Goal: Information Seeking & Learning: Check status

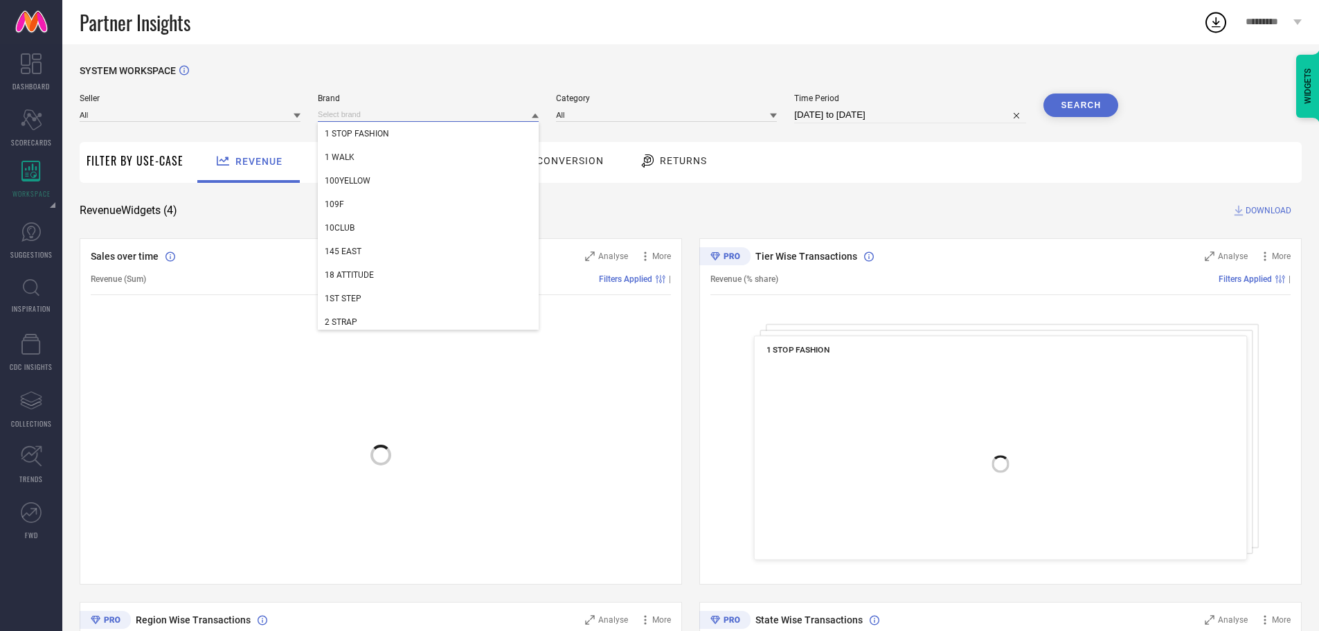
click at [393, 111] on input at bounding box center [428, 114] width 221 height 15
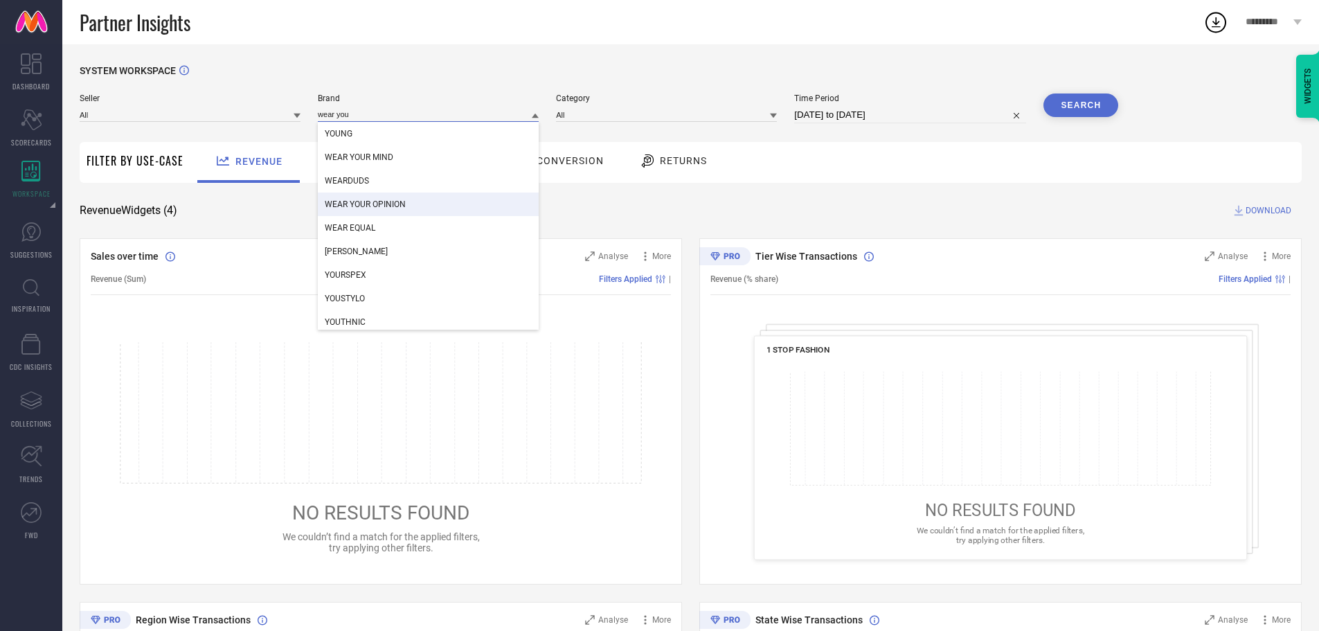
type input "wear you"
click at [378, 202] on span "WEAR YOUR OPINION" at bounding box center [365, 204] width 81 height 10
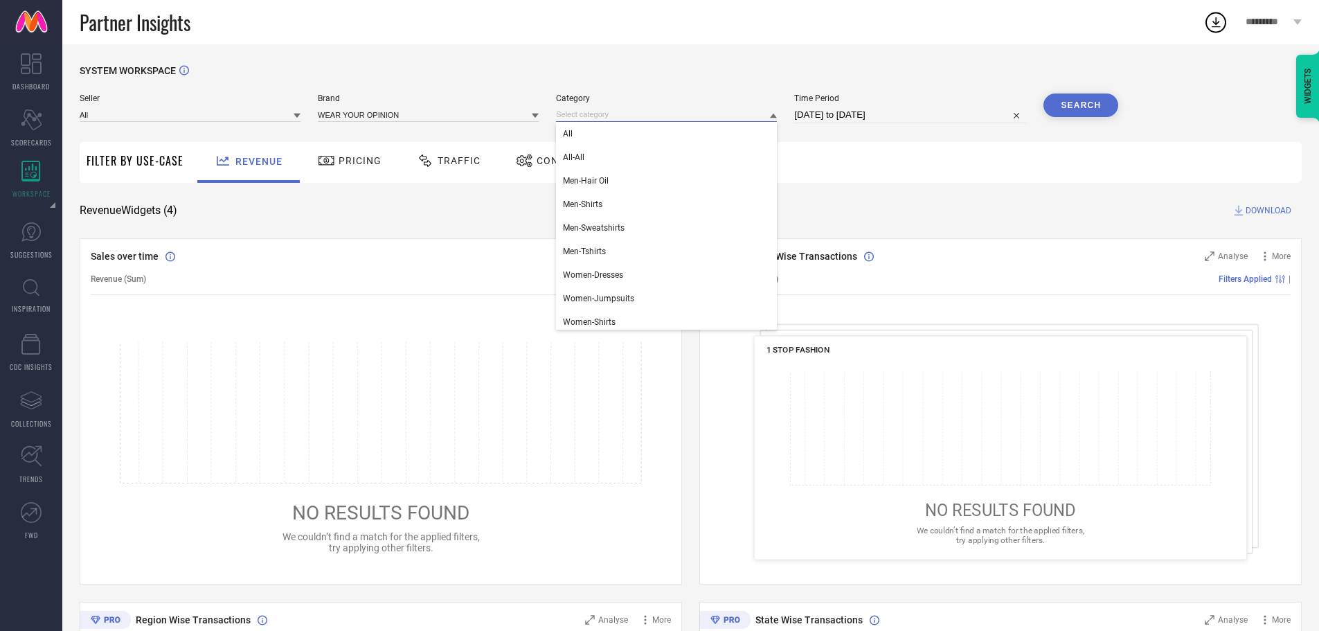
click at [627, 119] on input at bounding box center [666, 114] width 221 height 15
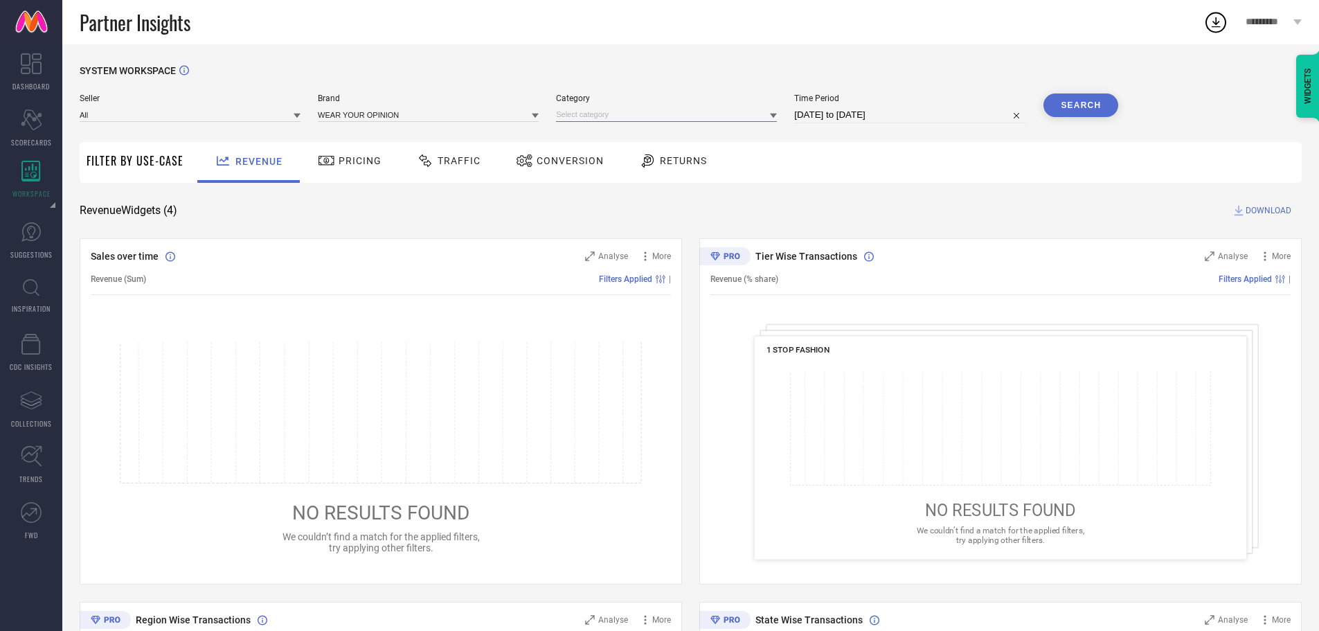
click at [614, 118] on input at bounding box center [666, 114] width 221 height 15
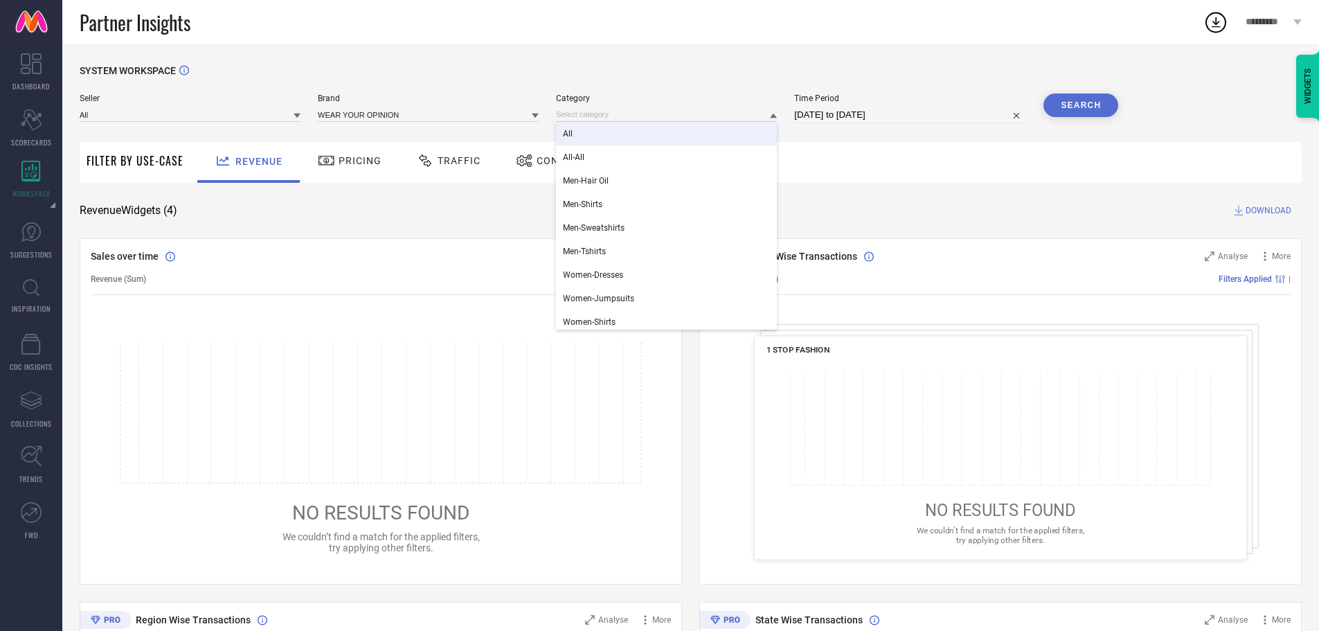
click at [572, 128] on div "All" at bounding box center [666, 134] width 221 height 24
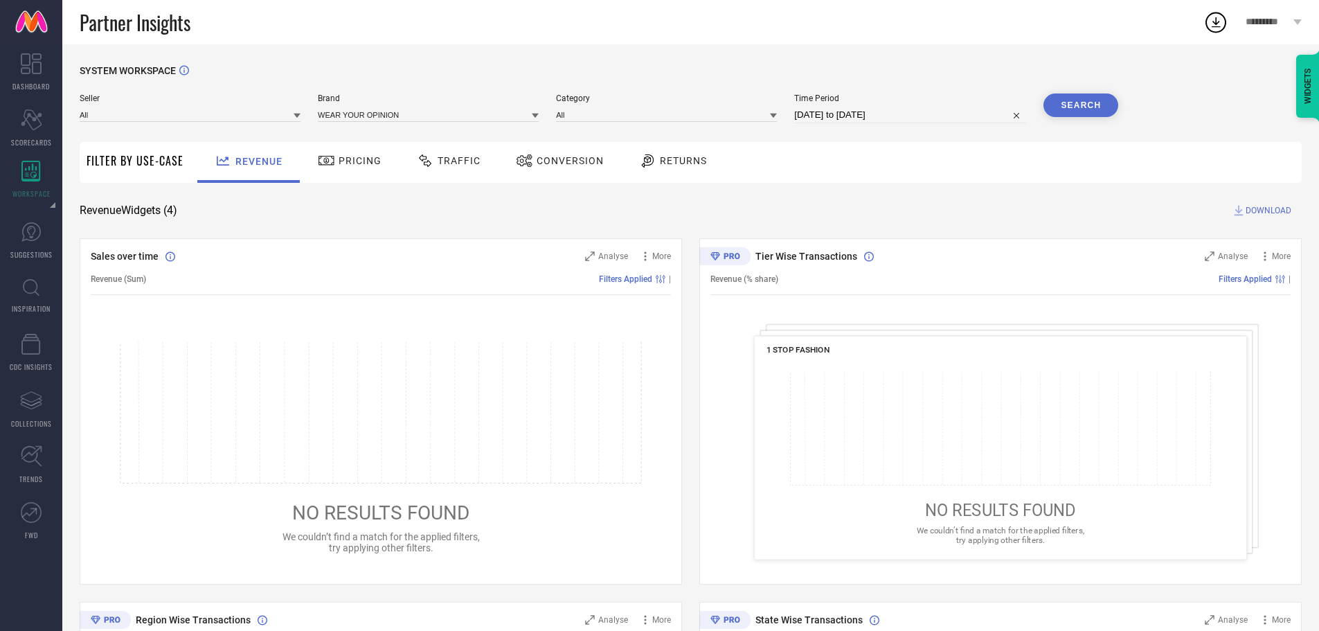
select select "7"
select select "2025"
select select "8"
select select "2025"
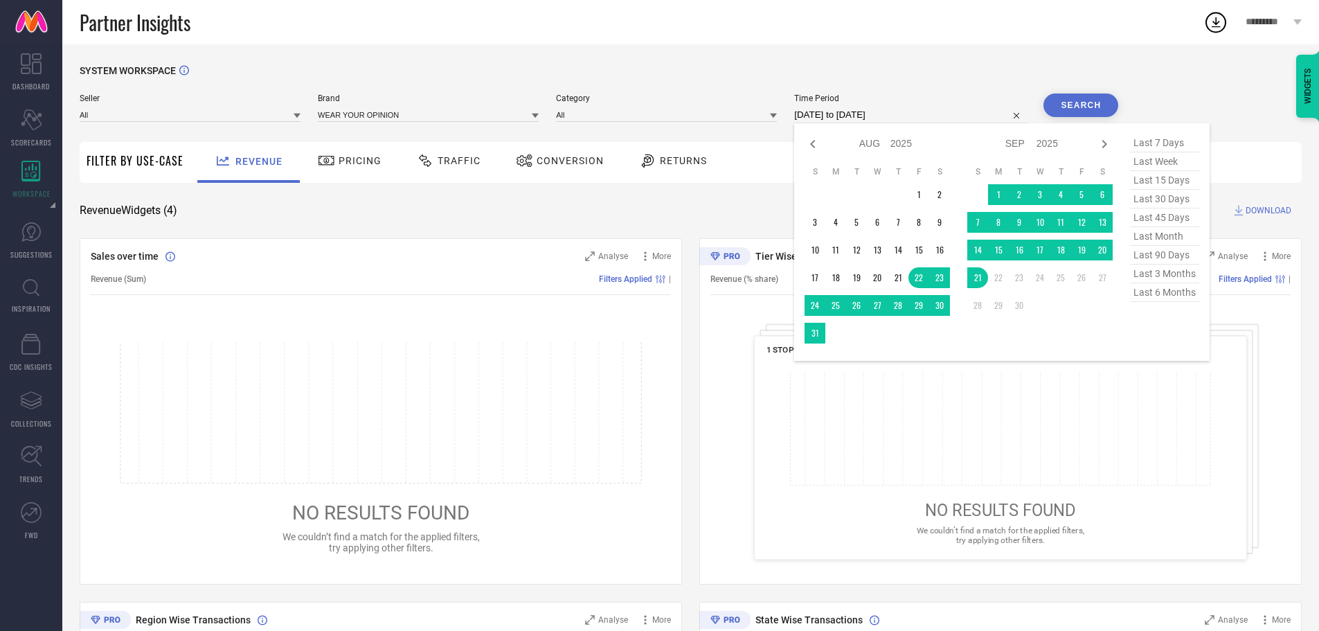
click at [965, 118] on input "[DATE] to [DATE]" at bounding box center [910, 115] width 232 height 17
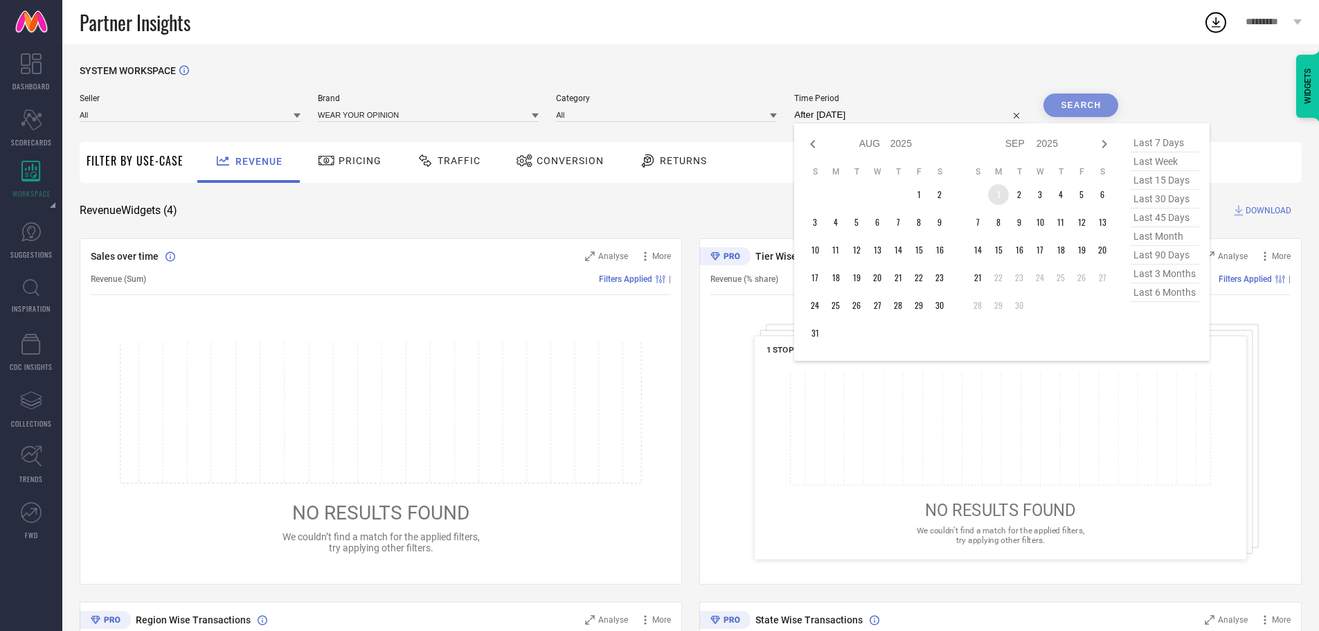
click at [998, 202] on td "1" at bounding box center [998, 194] width 21 height 21
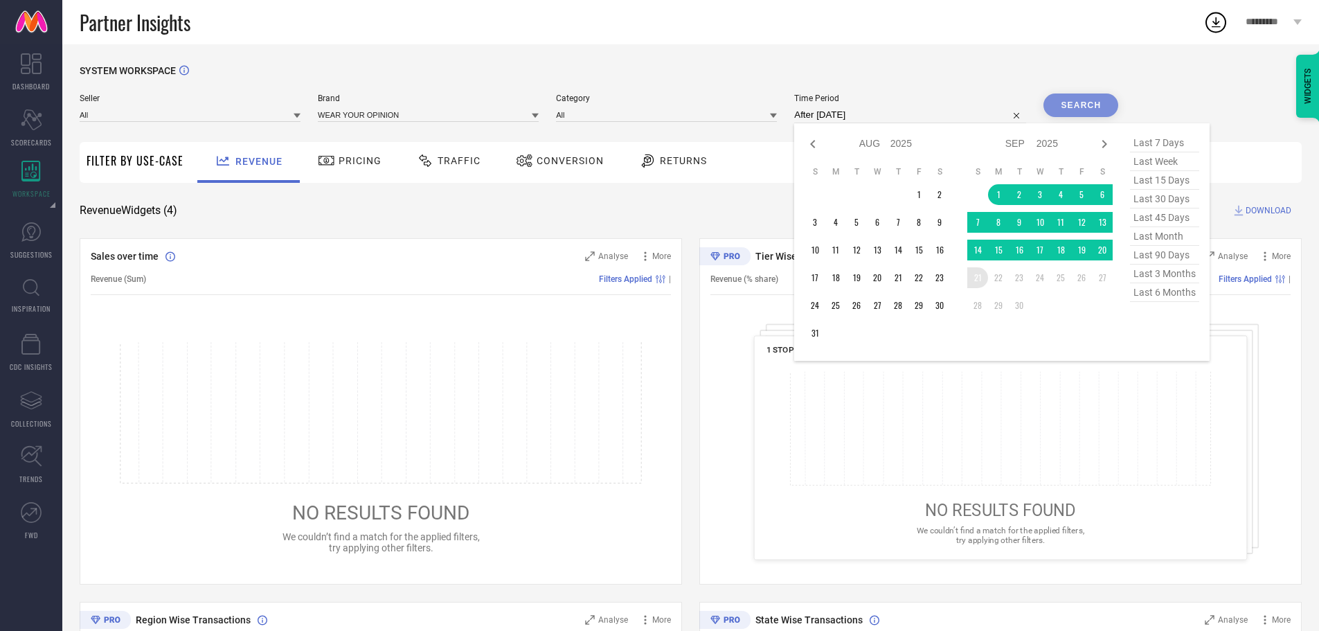
type input "[DATE] to [DATE]"
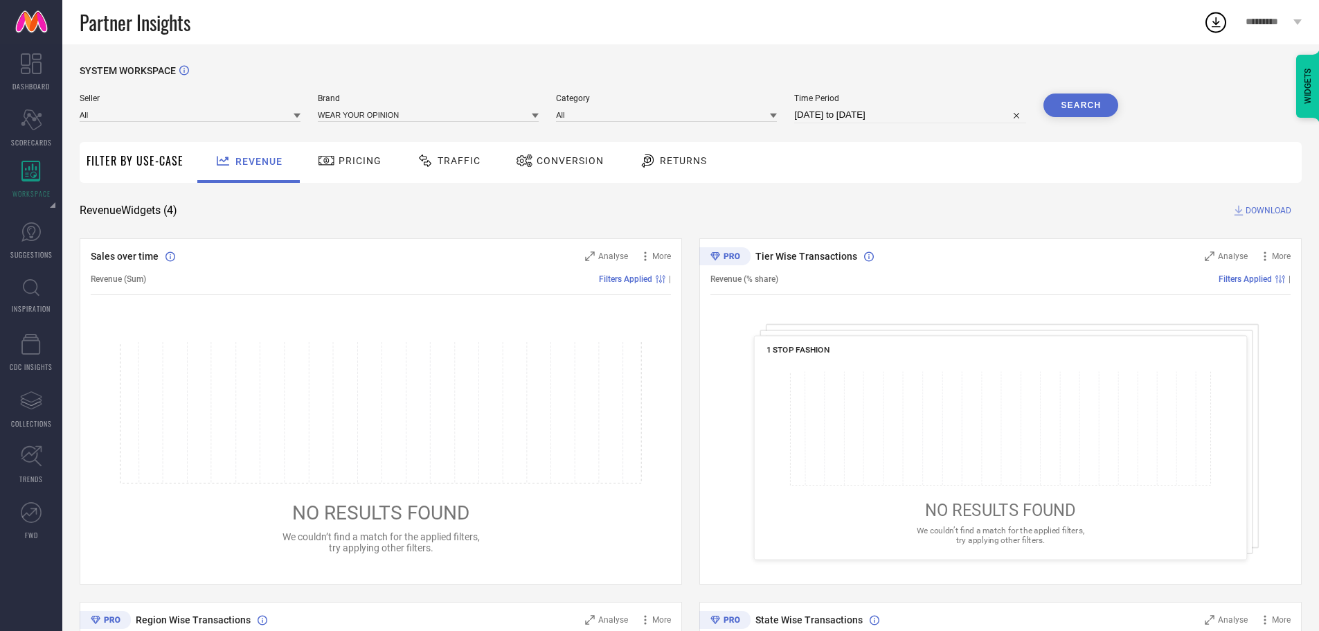
click at [1061, 114] on button "Search" at bounding box center [1081, 105] width 75 height 24
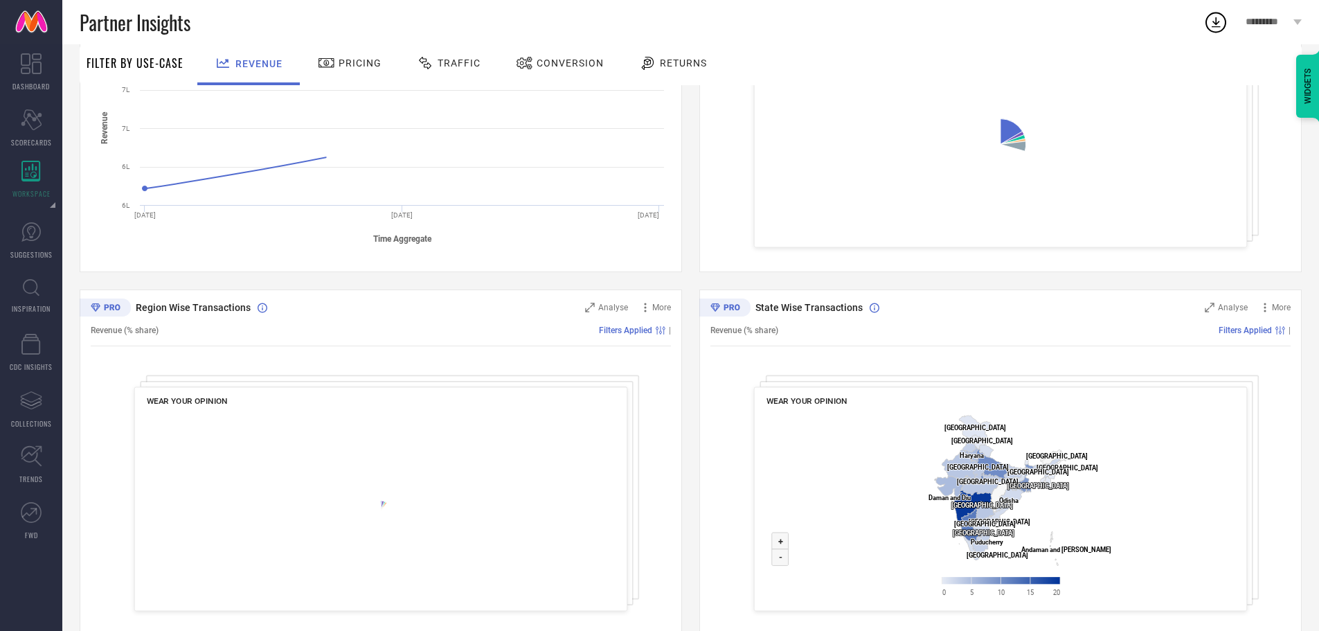
scroll to position [339, 0]
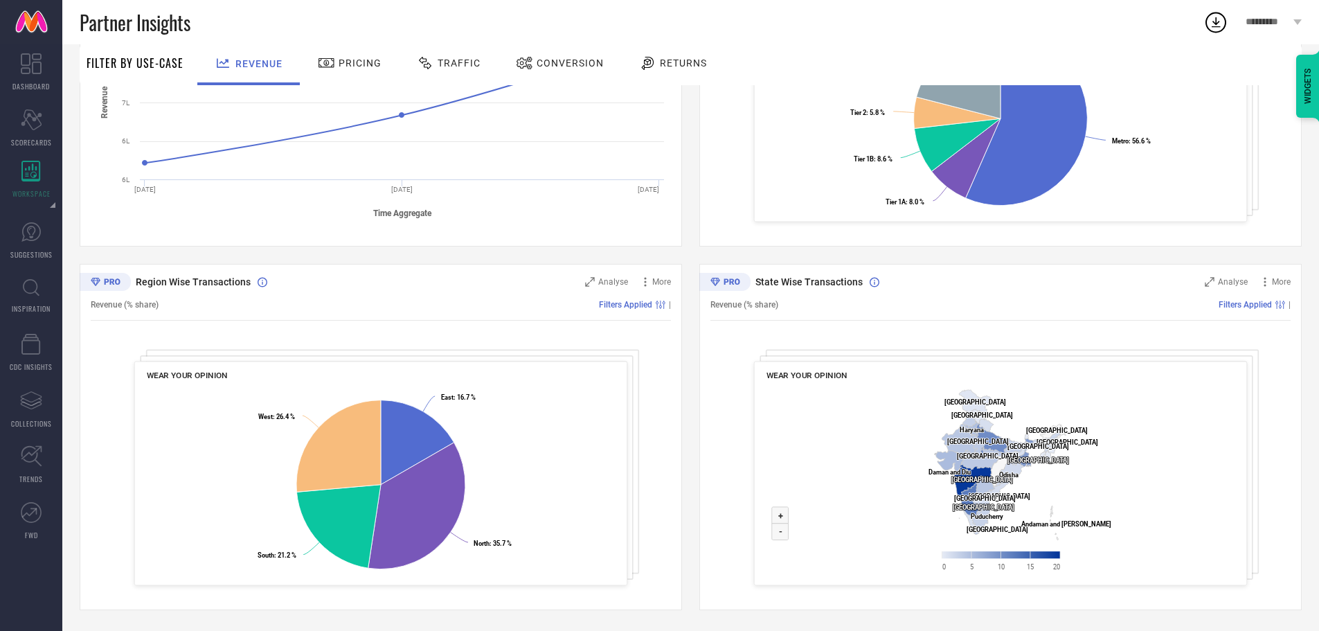
click at [953, 512] on rect at bounding box center [1001, 484] width 469 height 200
click at [780, 519] on text "+" at bounding box center [780, 515] width 5 height 10
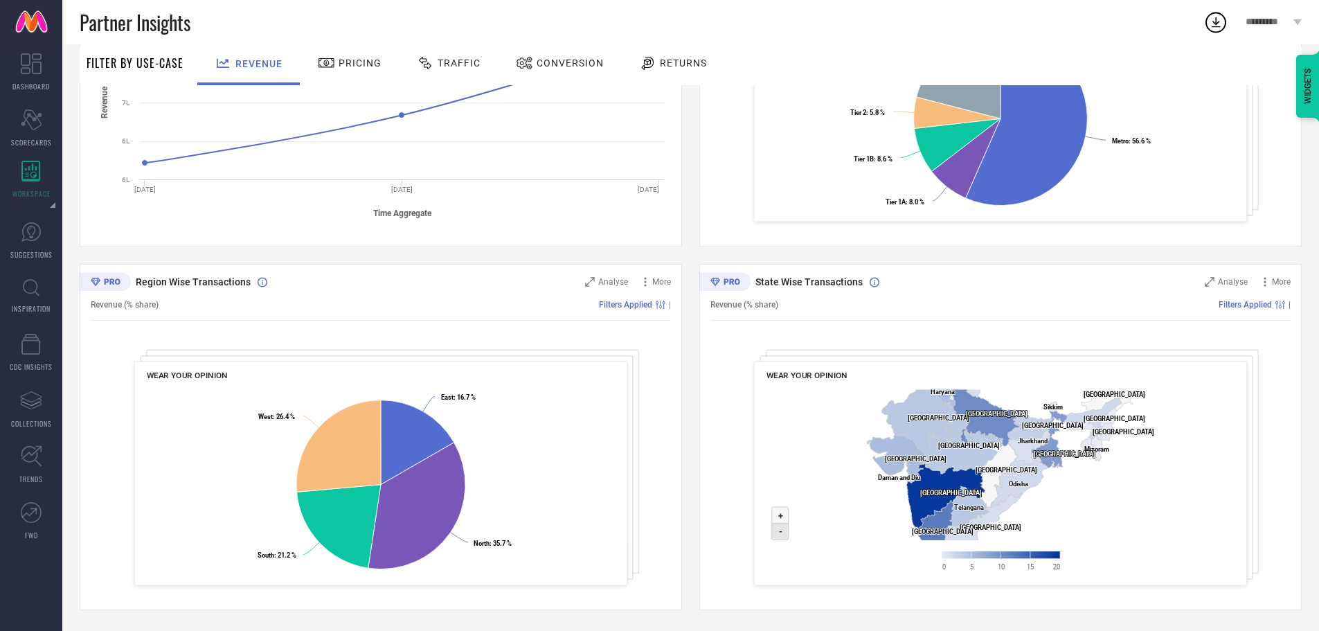
click at [784, 535] on icon at bounding box center [780, 532] width 17 height 17
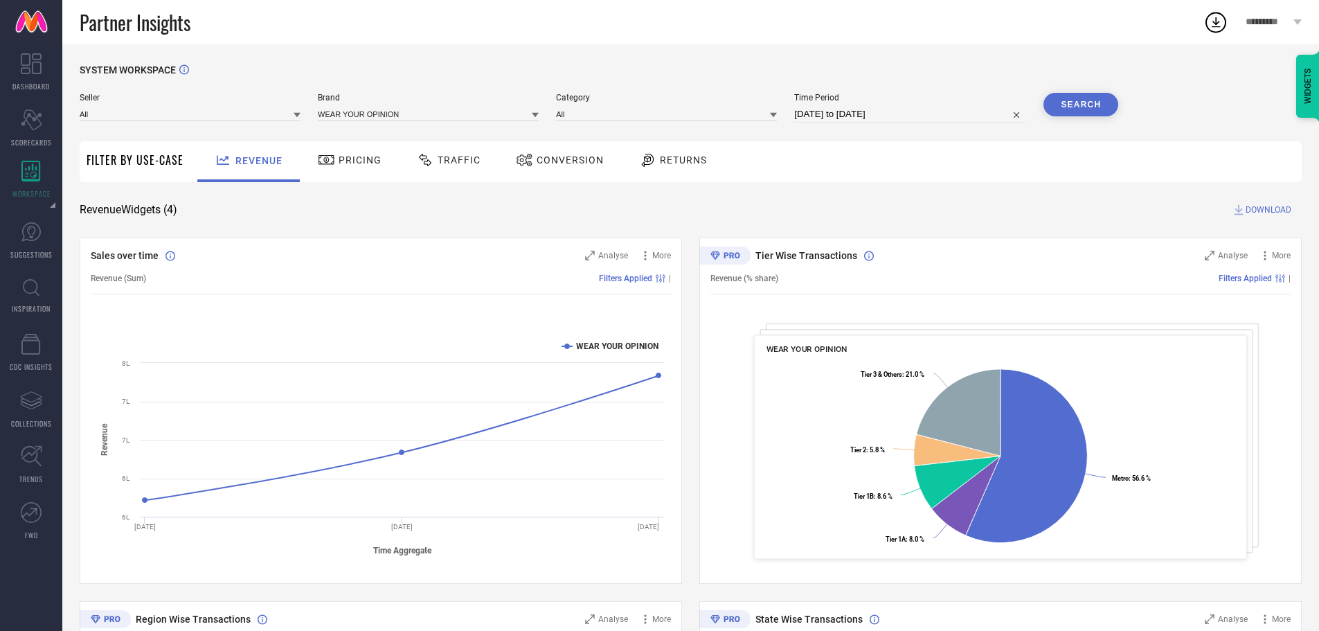
scroll to position [0, 0]
click at [450, 159] on span "Traffic" at bounding box center [459, 160] width 43 height 11
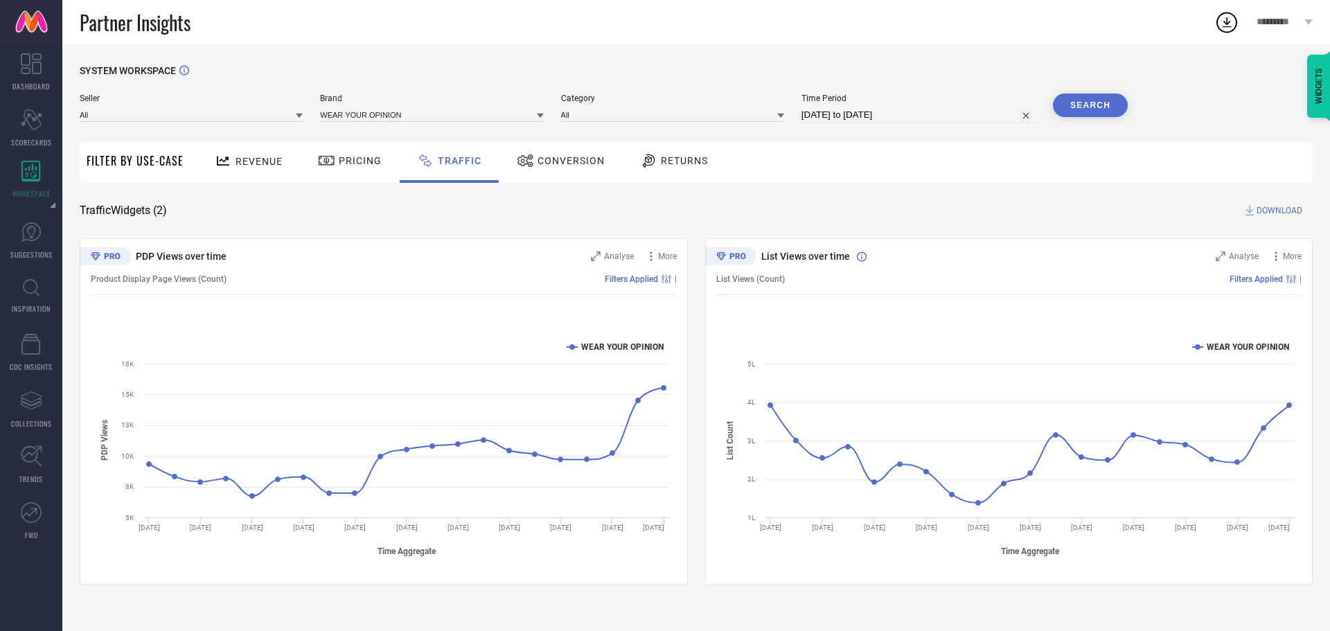
click at [343, 162] on span "Pricing" at bounding box center [360, 160] width 43 height 11
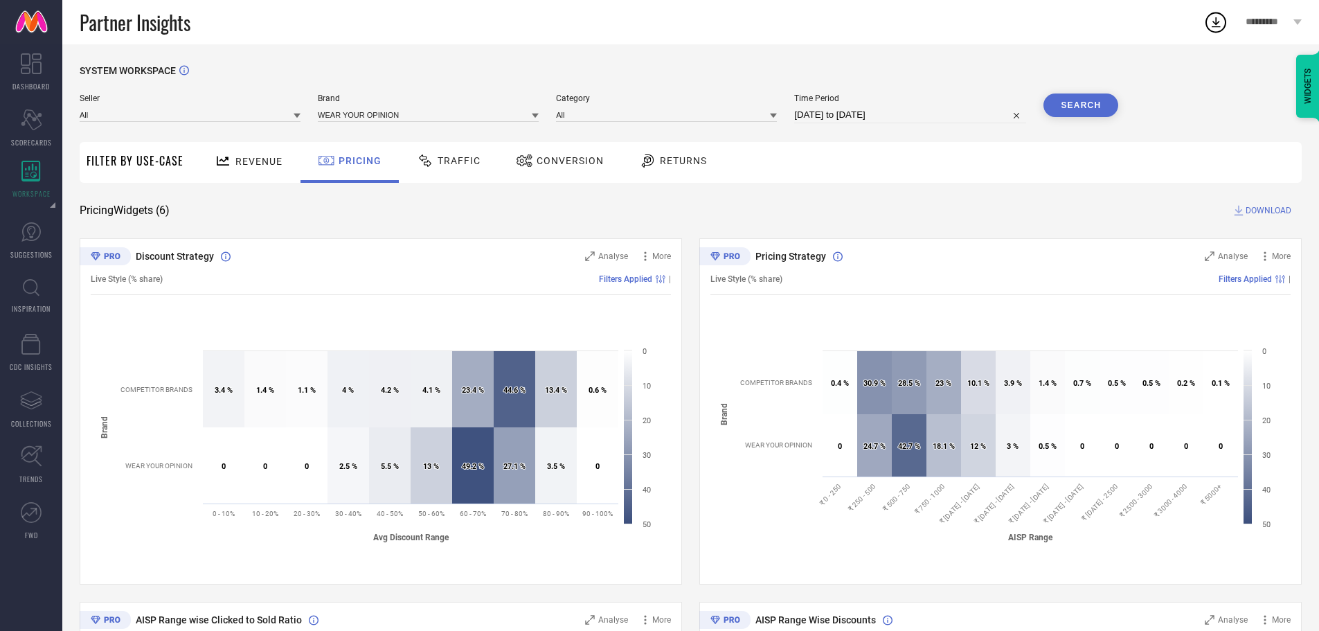
click at [1250, 208] on span "DOWNLOAD" at bounding box center [1269, 211] width 46 height 14
click at [548, 156] on span "Conversion" at bounding box center [570, 160] width 67 height 11
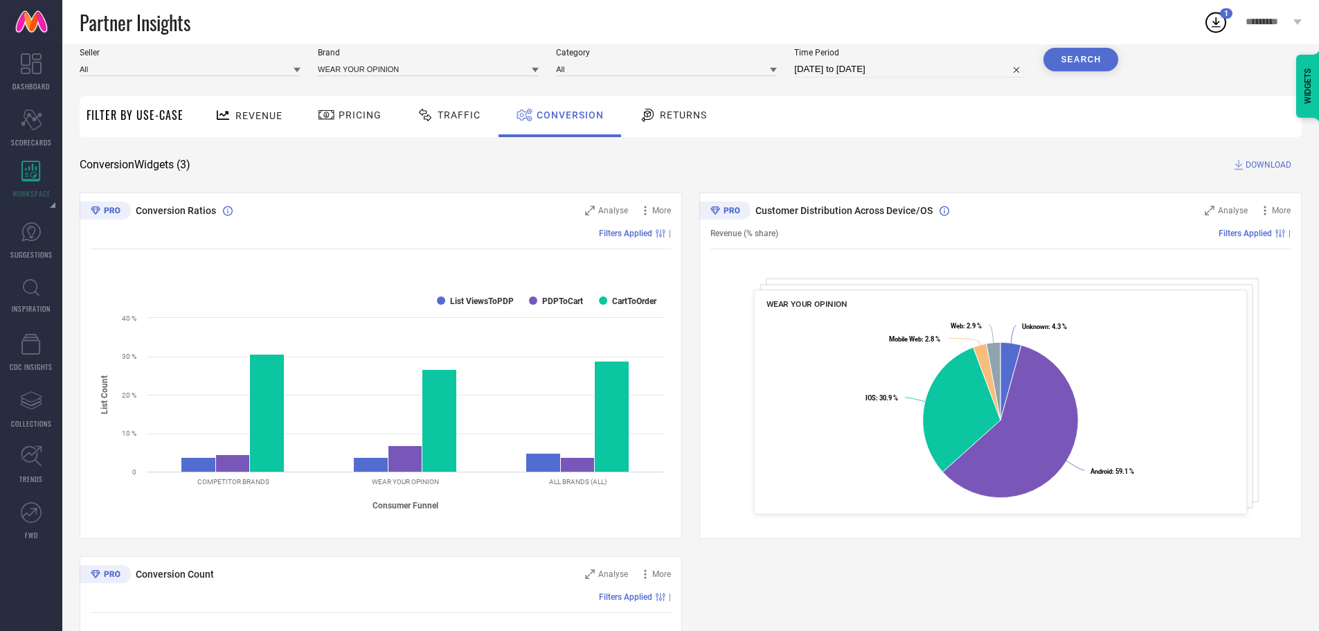
scroll to position [45, 0]
click at [249, 126] on div "Revenue" at bounding box center [248, 116] width 75 height 24
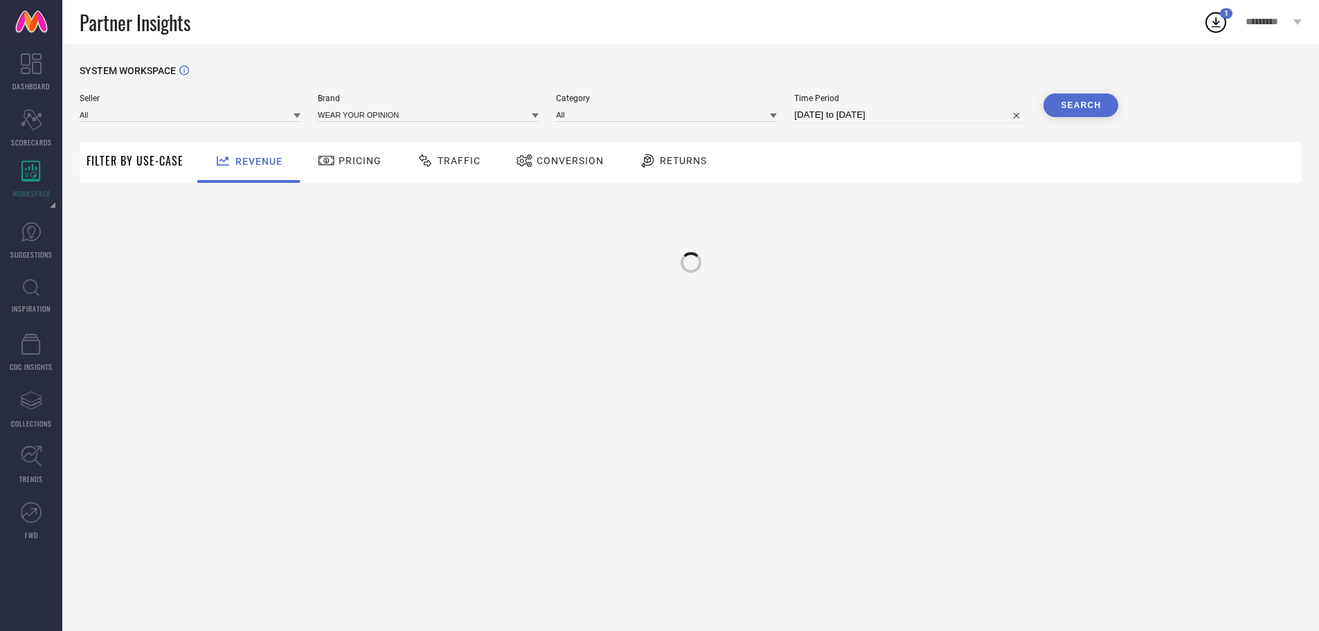
scroll to position [0, 0]
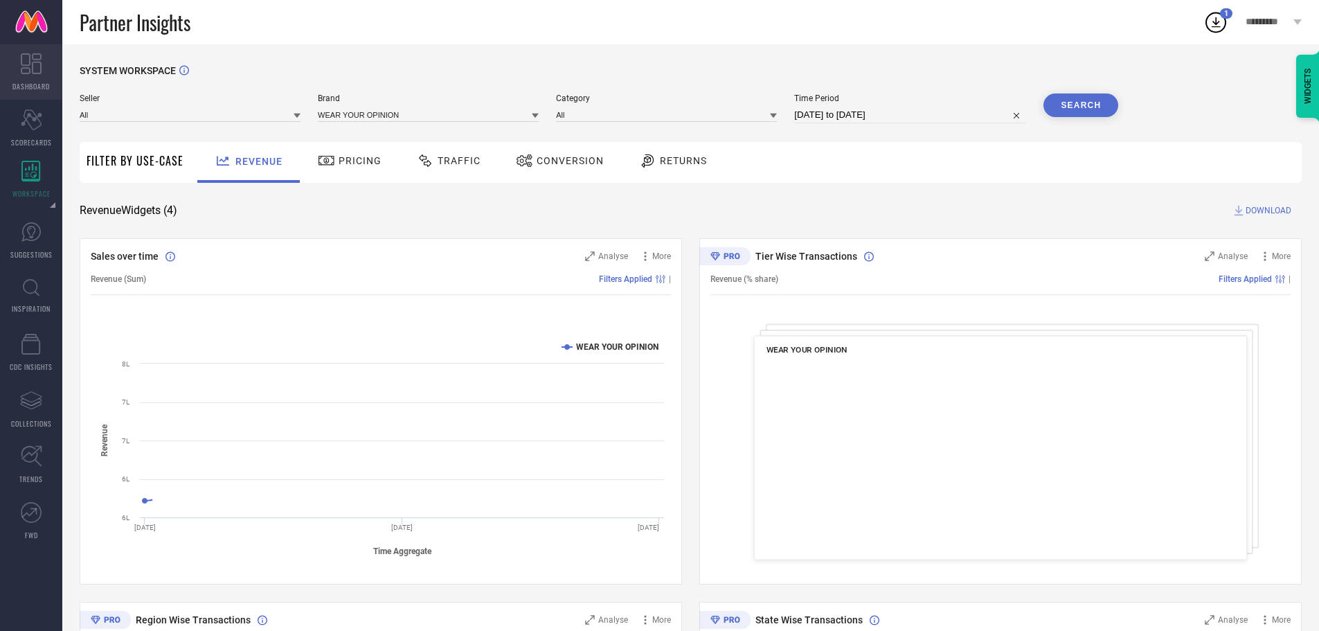
click at [23, 76] on link "DASHBOARD" at bounding box center [31, 71] width 62 height 55
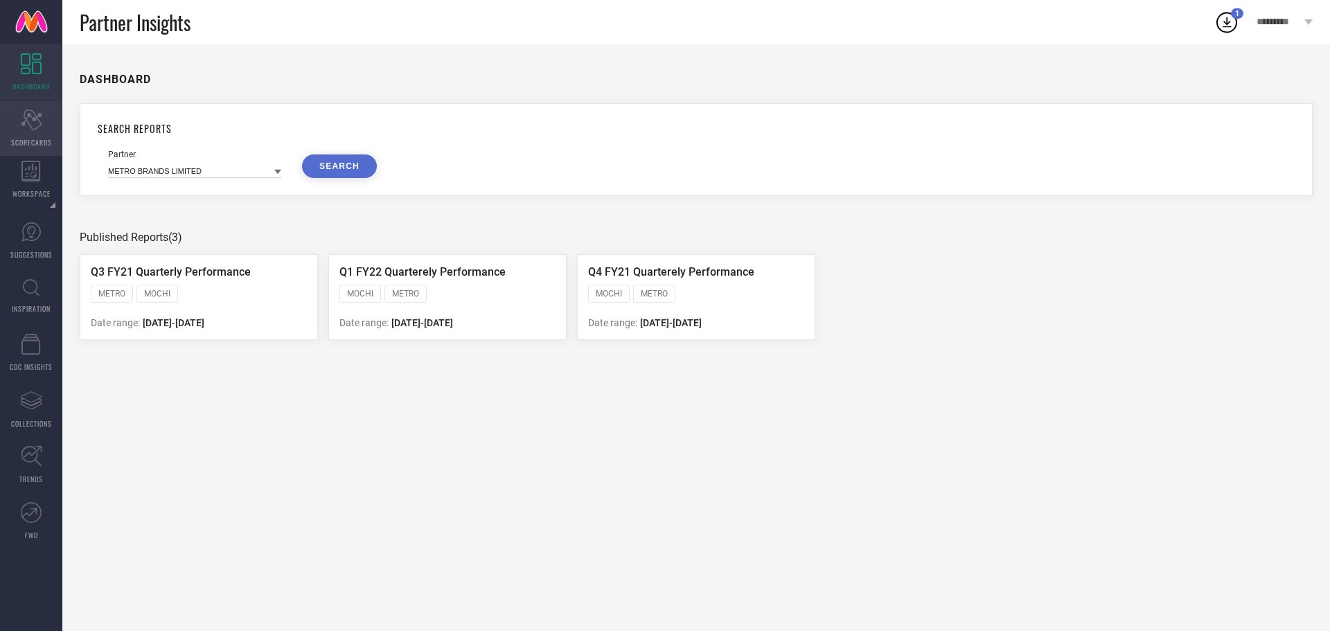
click at [33, 138] on span "SCORECARDS" at bounding box center [31, 142] width 41 height 10
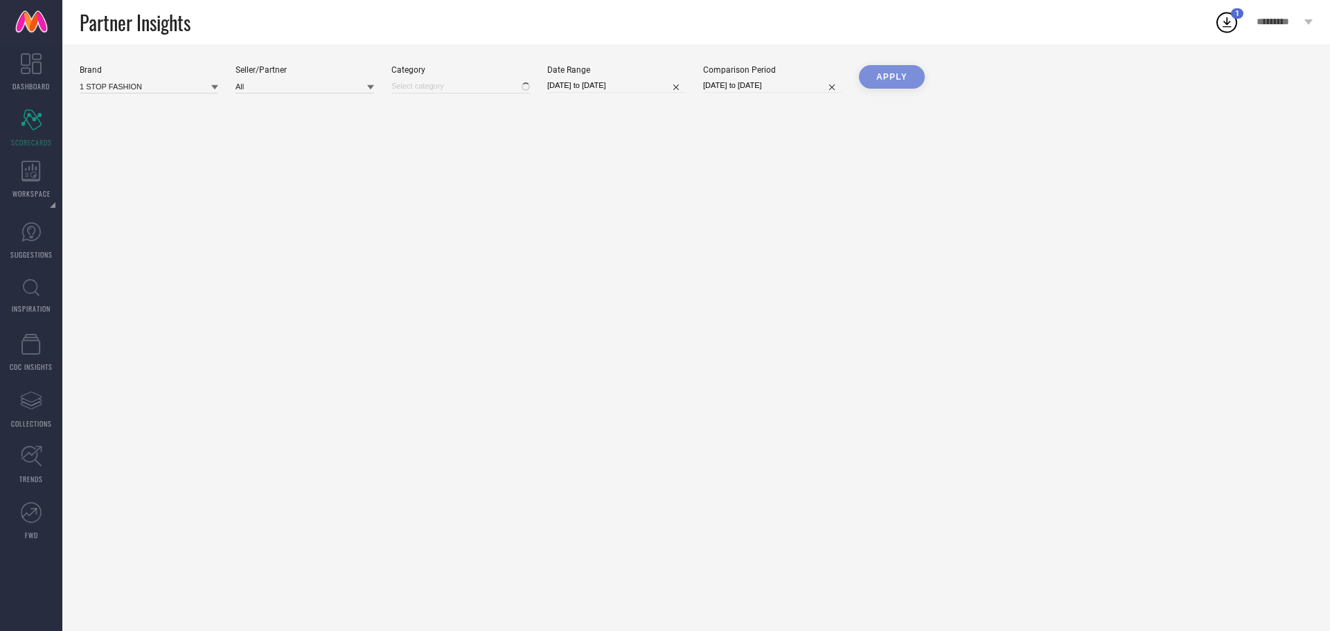
type input "All"
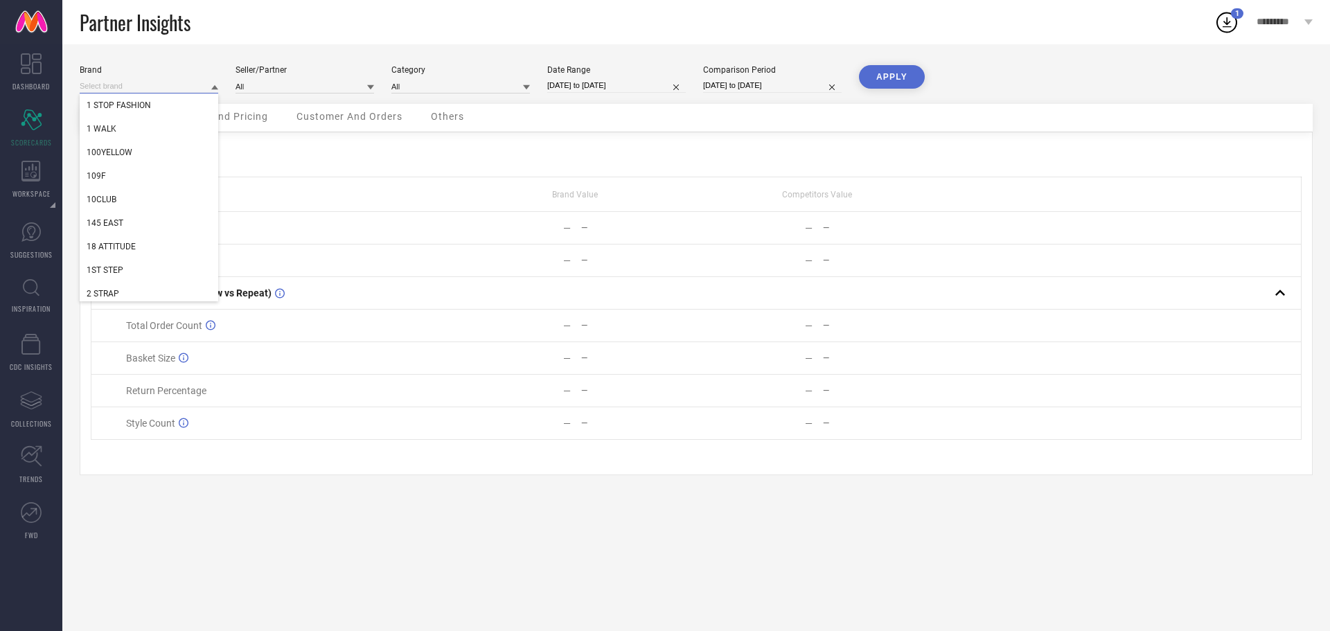
click at [154, 80] on input at bounding box center [149, 86] width 138 height 15
type input "wear your"
click at [136, 166] on div "WEAR YOUR OPINION" at bounding box center [149, 176] width 138 height 24
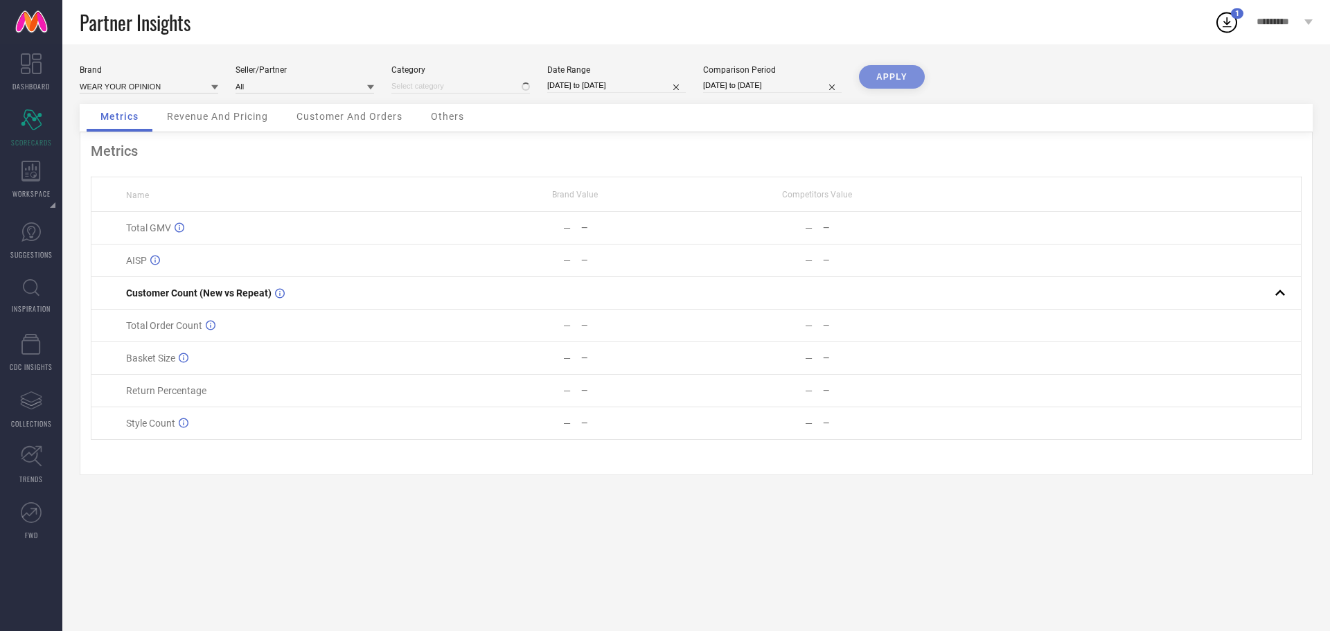
type input "All"
click at [876, 73] on button "APPLY" at bounding box center [892, 77] width 66 height 24
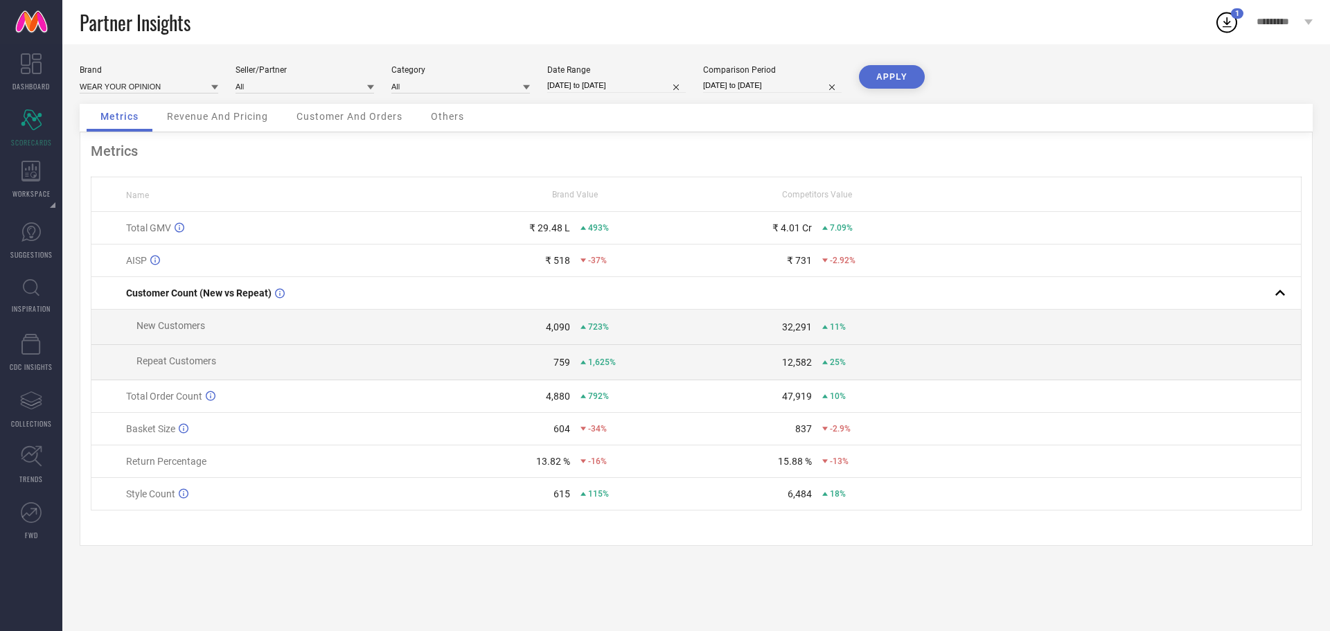
click at [241, 112] on span "Revenue And Pricing" at bounding box center [217, 116] width 101 height 11
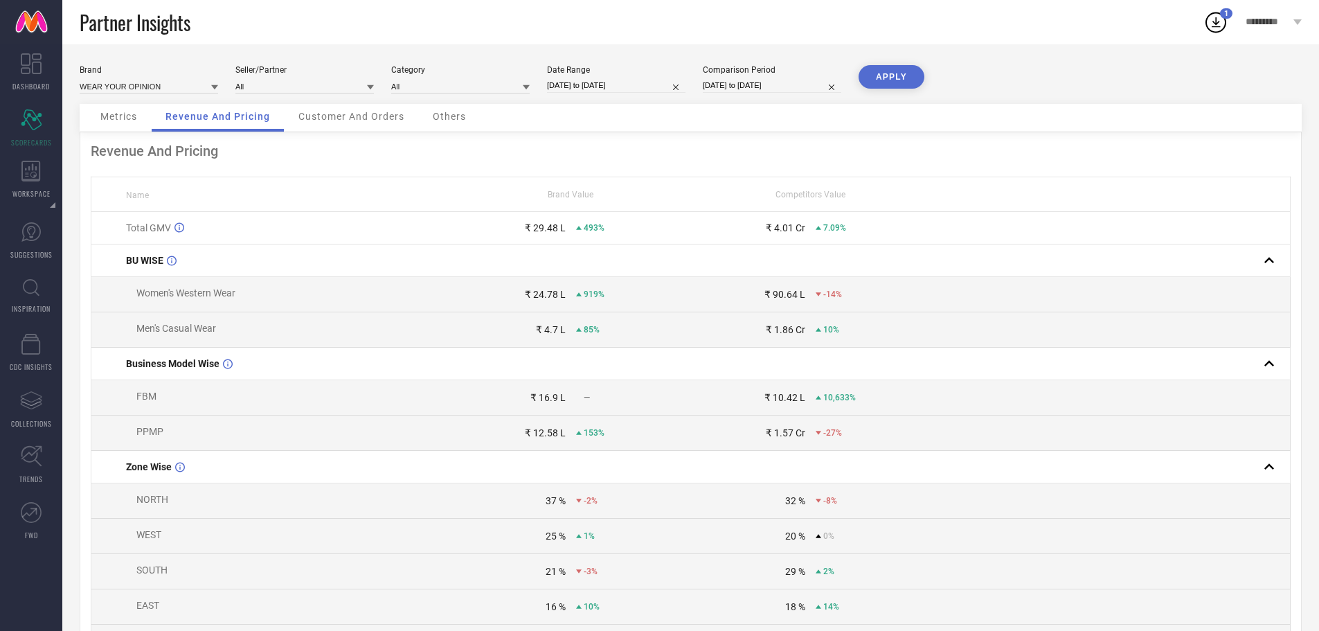
click at [320, 120] on span "Customer And Orders" at bounding box center [351, 116] width 106 height 11
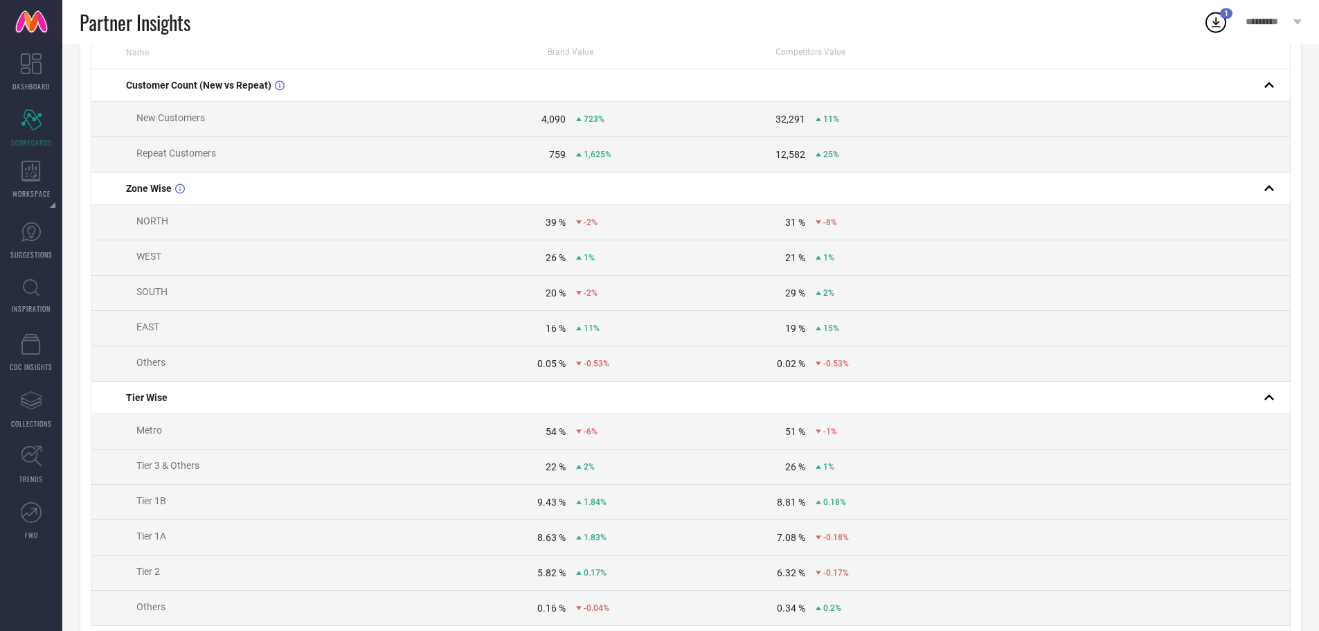
scroll to position [145, 0]
click at [551, 291] on div "20 %" at bounding box center [556, 290] width 20 height 11
click at [803, 294] on div "29 %" at bounding box center [795, 290] width 20 height 11
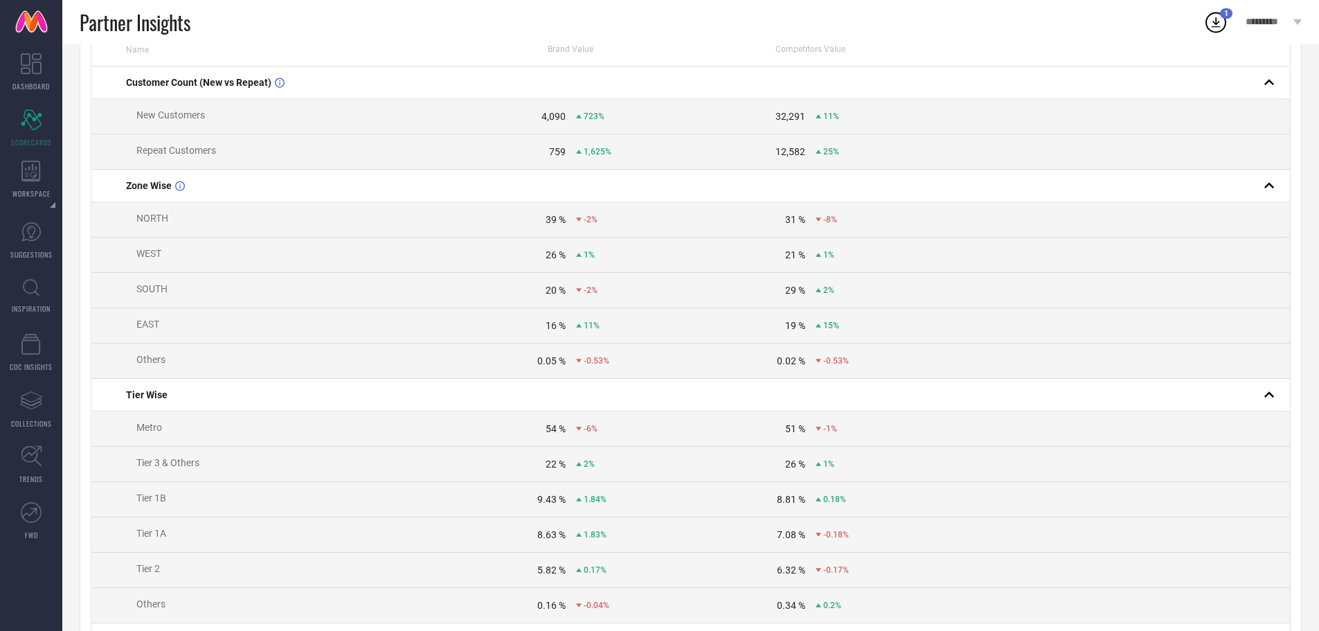
click at [803, 294] on div "29 %" at bounding box center [795, 290] width 20 height 11
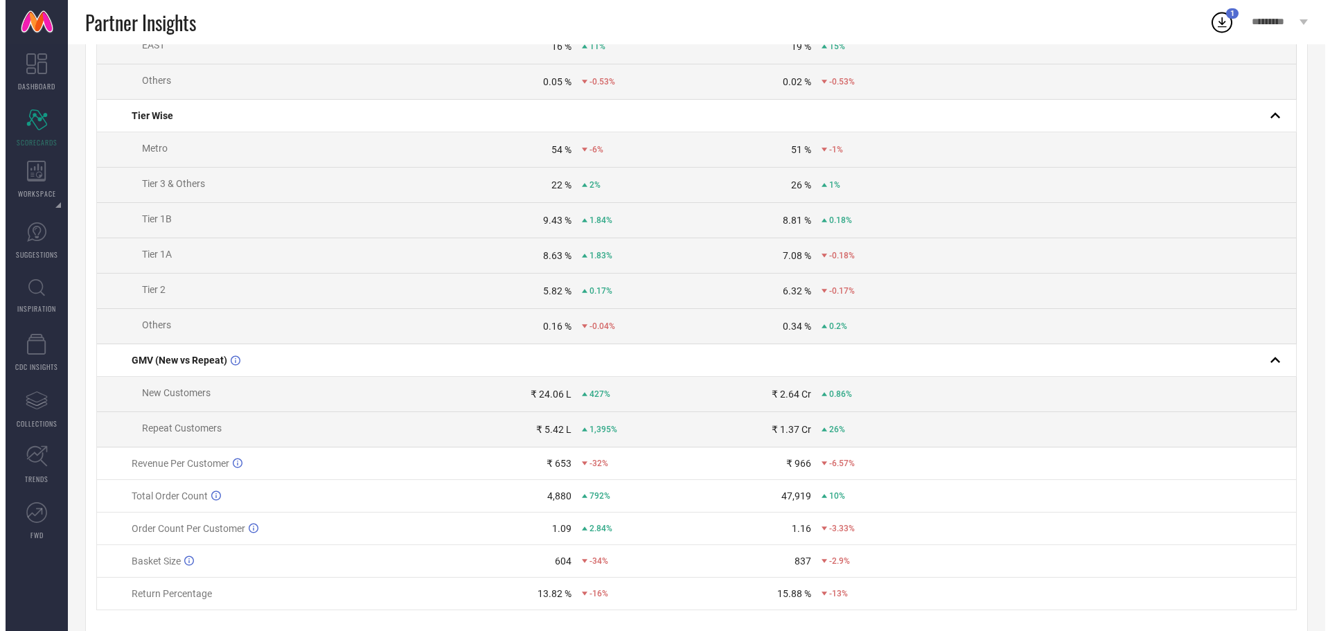
scroll to position [0, 0]
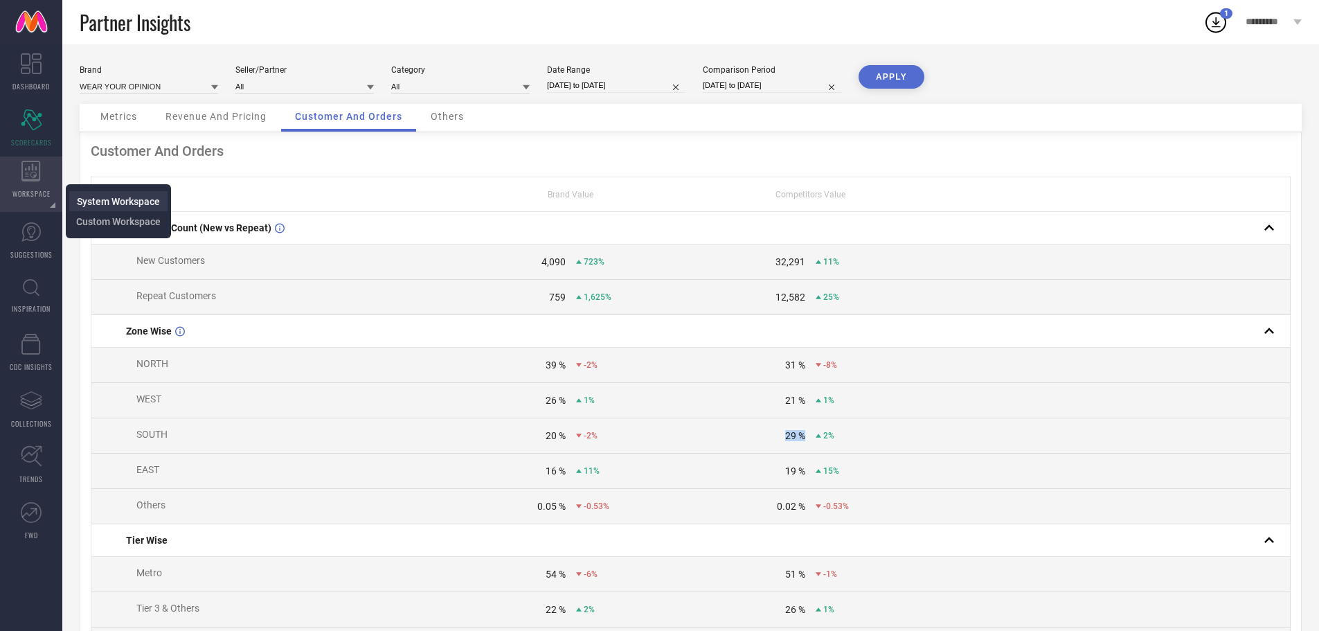
click at [87, 206] on span "System Workspace" at bounding box center [118, 201] width 83 height 11
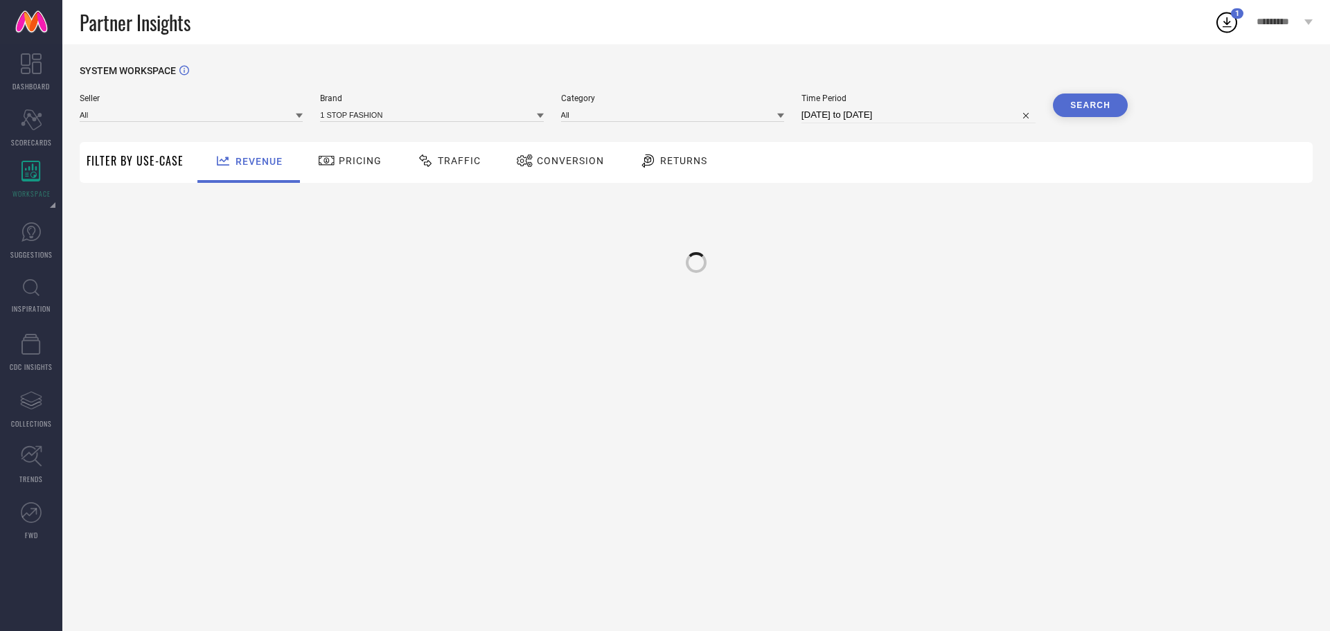
type input "All"
type input "1 STOP FASHION"
type input "All"
